Goal: Navigation & Orientation: Understand site structure

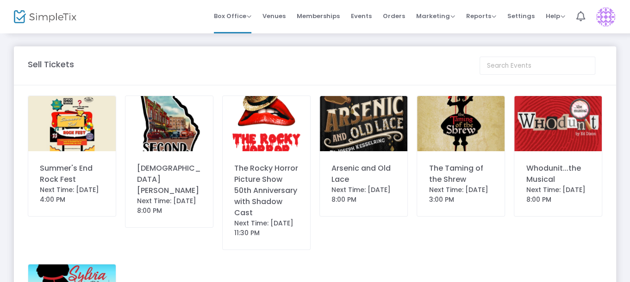
click at [174, 123] on img at bounding box center [169, 123] width 88 height 55
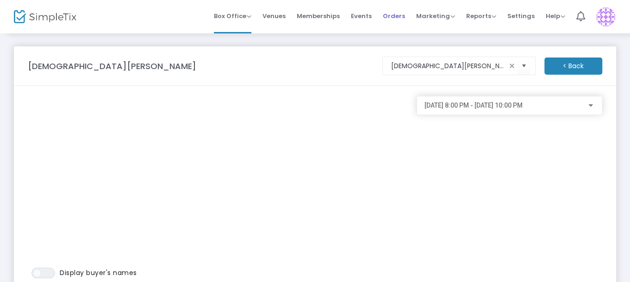
click at [392, 17] on span "Orders" at bounding box center [394, 16] width 22 height 24
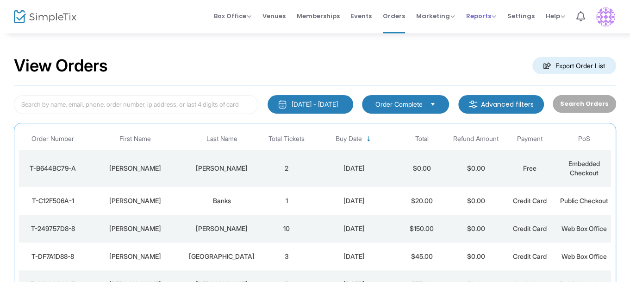
click at [479, 14] on span "Reports" at bounding box center [481, 16] width 30 height 9
click at [480, 49] on li "Sales Reports" at bounding box center [496, 49] width 60 height 18
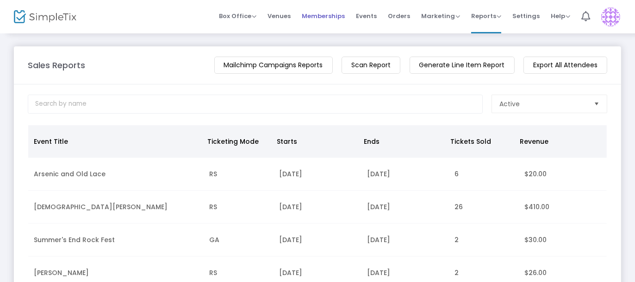
click at [335, 19] on span "Memberships" at bounding box center [323, 16] width 43 height 24
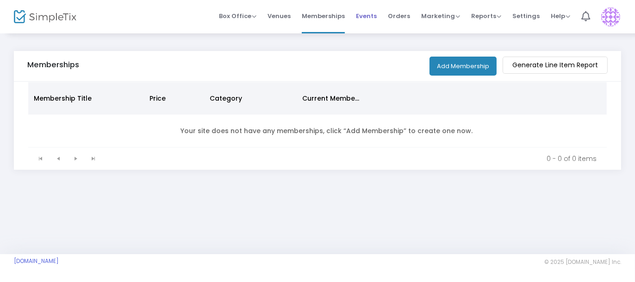
click at [367, 15] on span "Events" at bounding box center [366, 16] width 21 height 24
